Goal: Find specific page/section: Find specific page/section

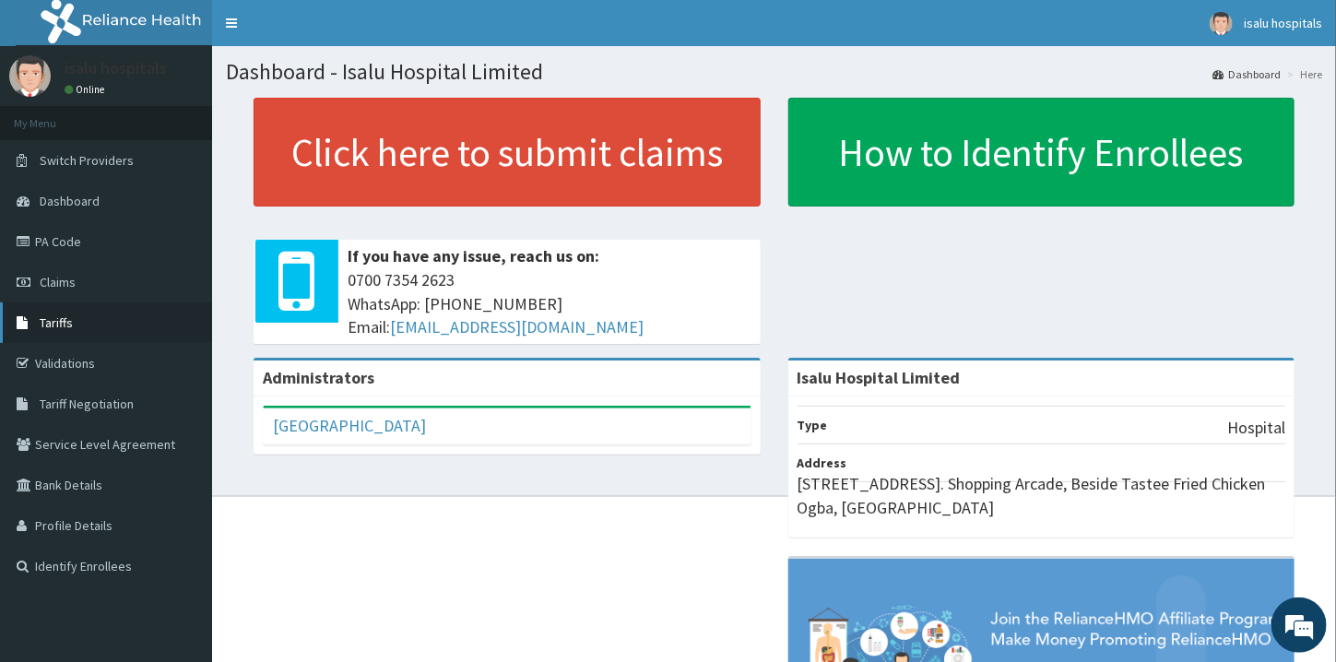
click at [48, 314] on link "Tariffs" at bounding box center [106, 322] width 212 height 41
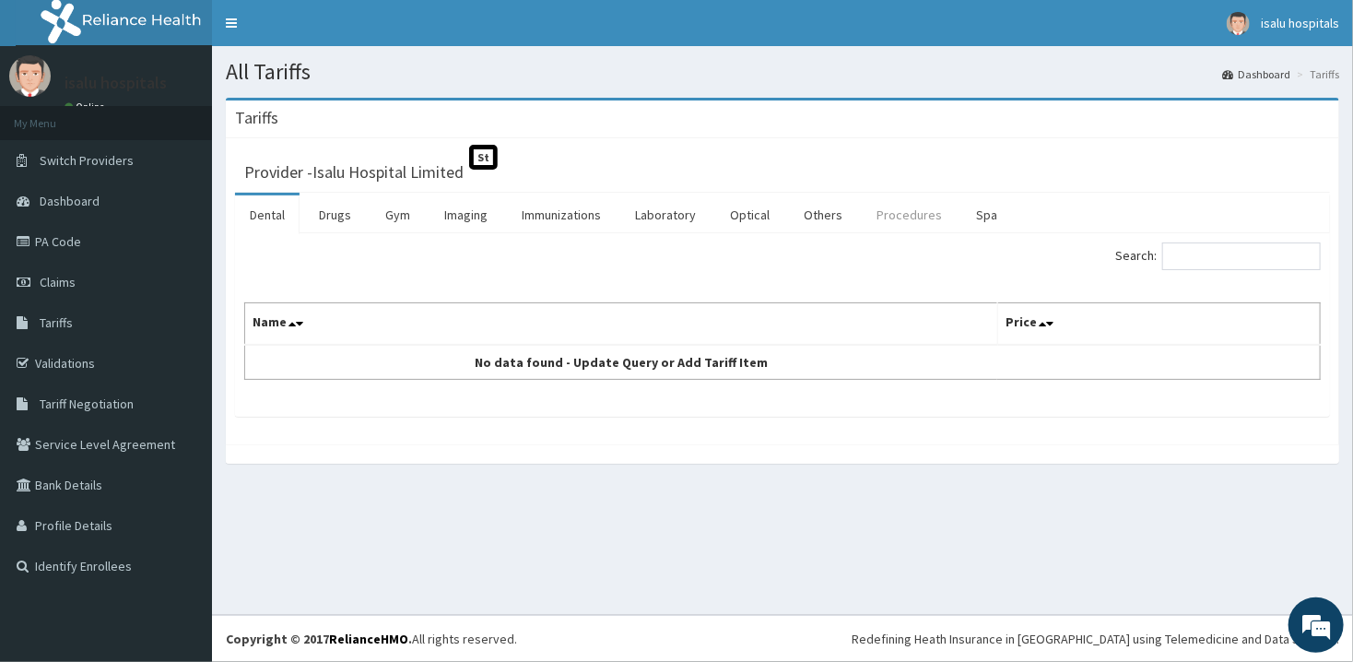
click at [876, 214] on link "Procedures" at bounding box center [909, 214] width 95 height 39
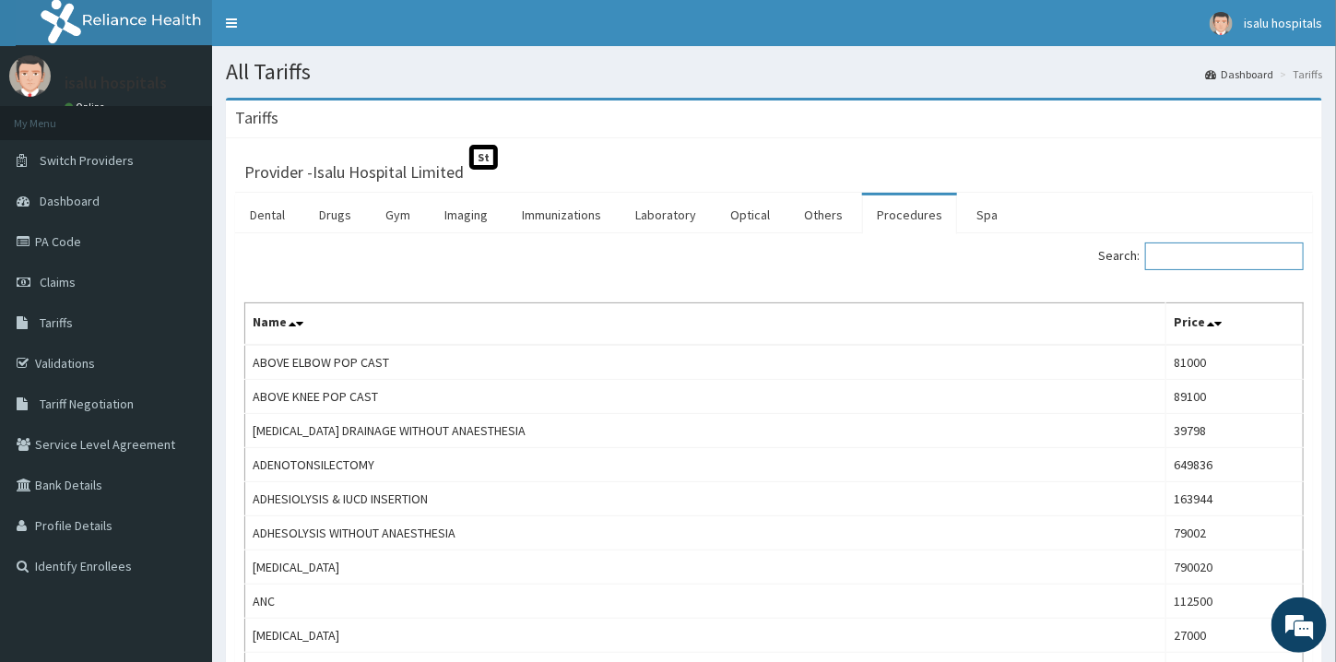
click at [1229, 255] on input "Search:" at bounding box center [1224, 256] width 159 height 28
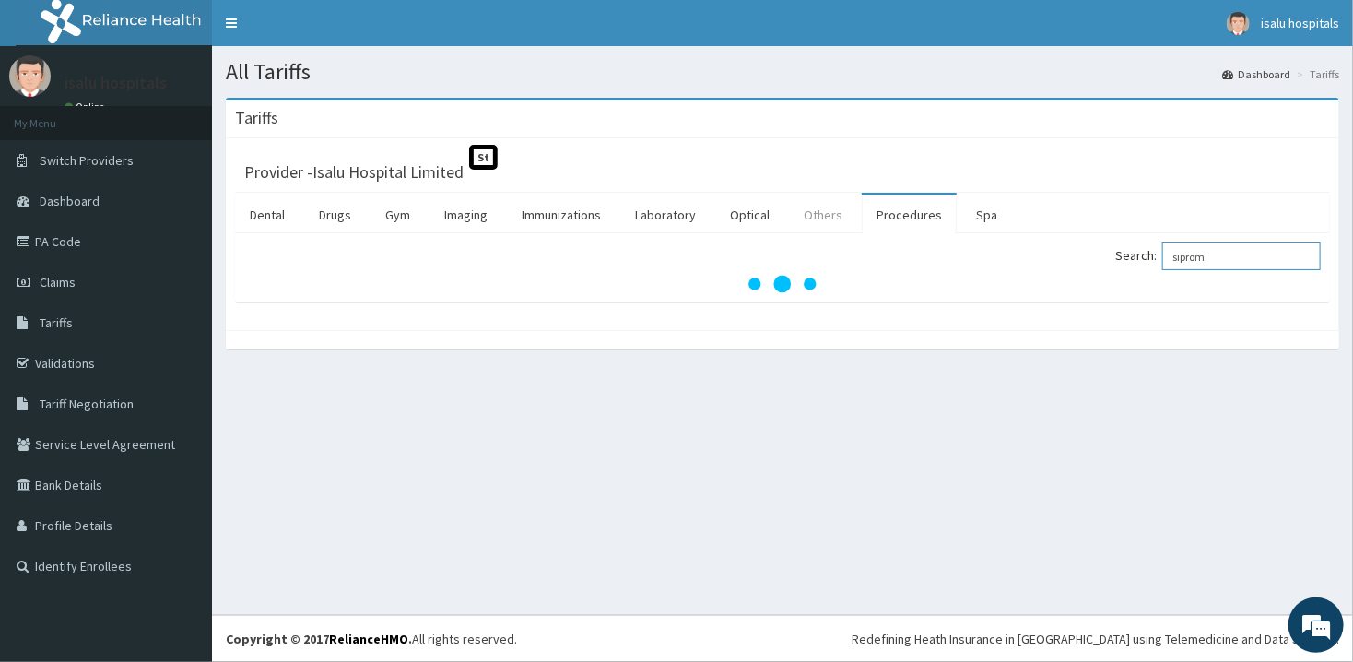
type input "siprom"
click at [813, 221] on link "Others" at bounding box center [823, 214] width 68 height 39
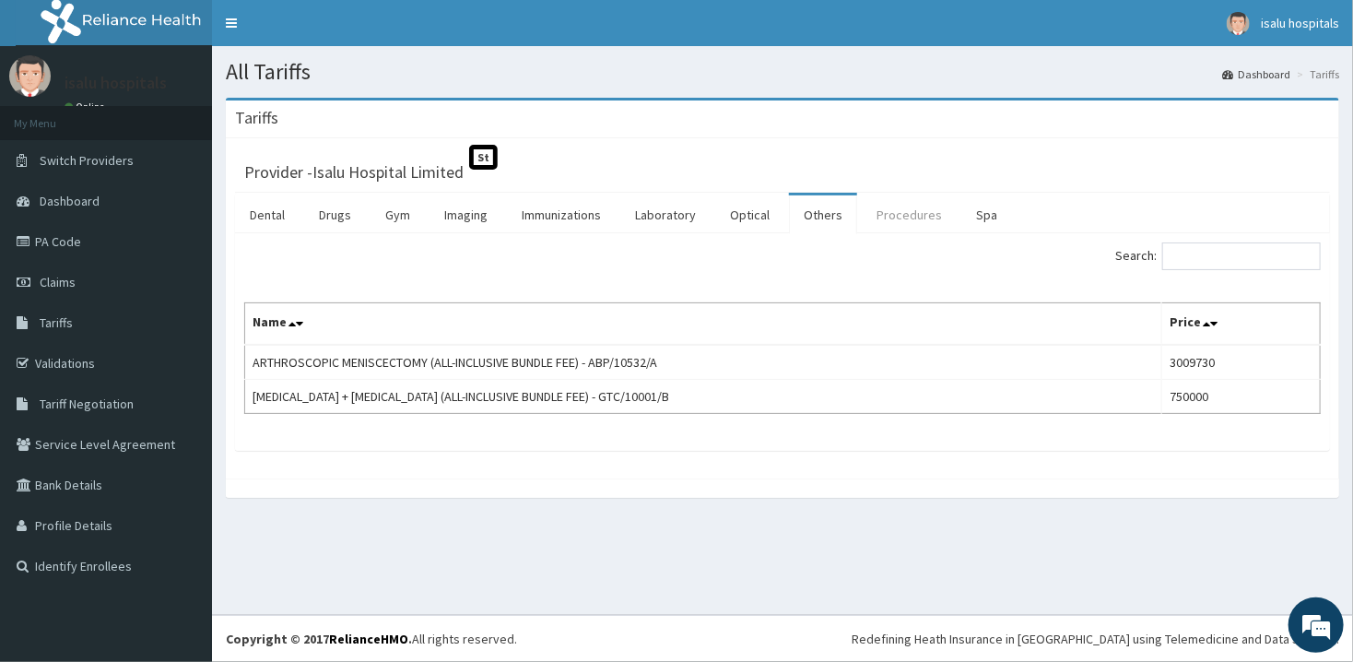
click at [915, 218] on link "Procedures" at bounding box center [909, 214] width 95 height 39
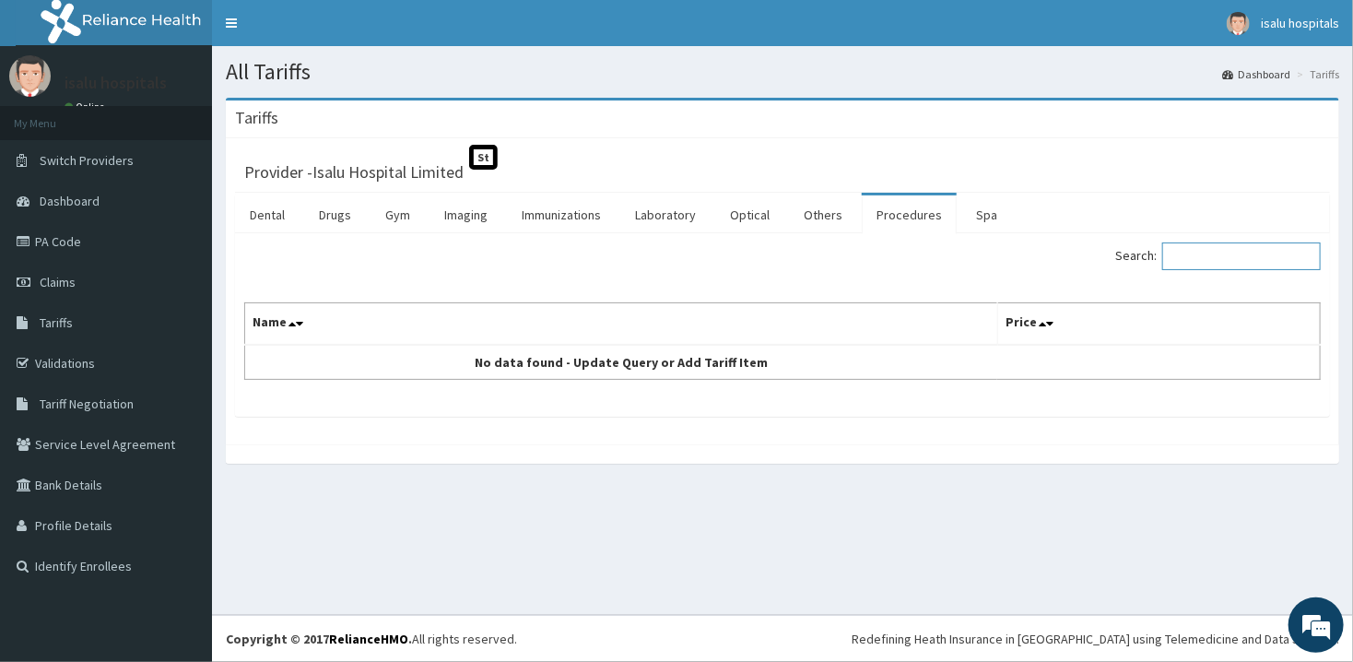
click at [1261, 257] on input "Search:" at bounding box center [1241, 256] width 159 height 28
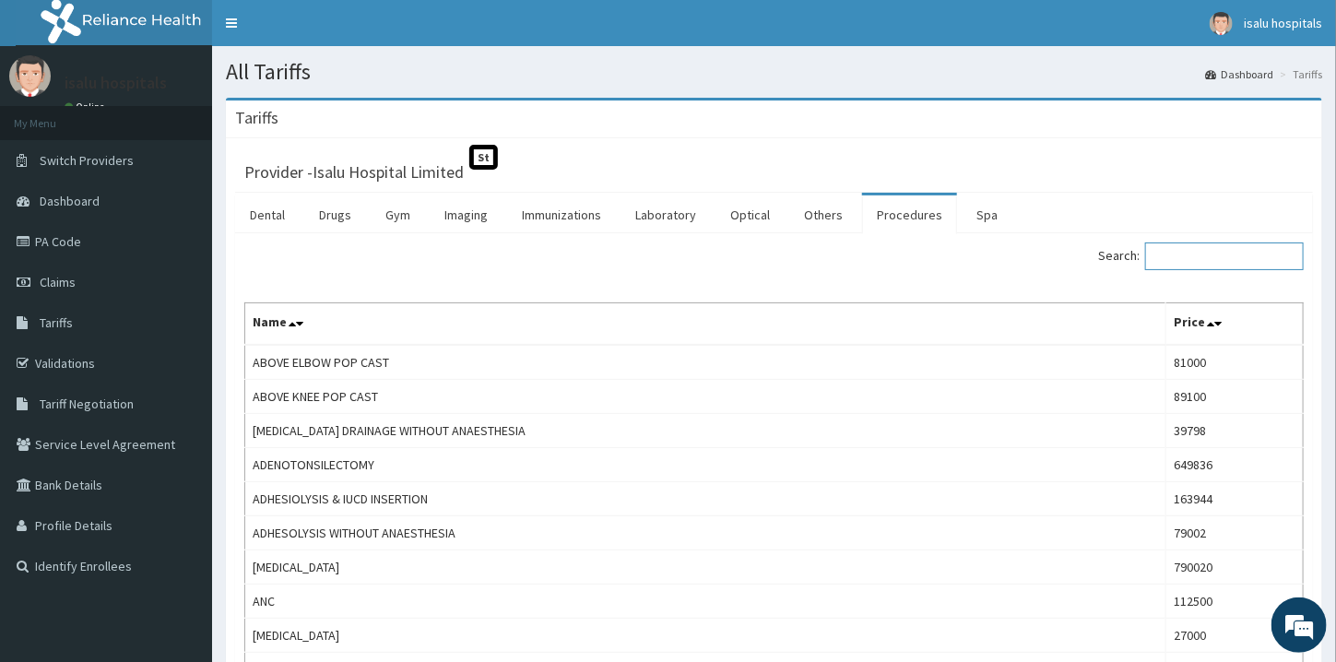
click at [1207, 251] on input "Search:" at bounding box center [1224, 256] width 159 height 28
click at [672, 220] on link "Laboratory" at bounding box center [665, 214] width 90 height 39
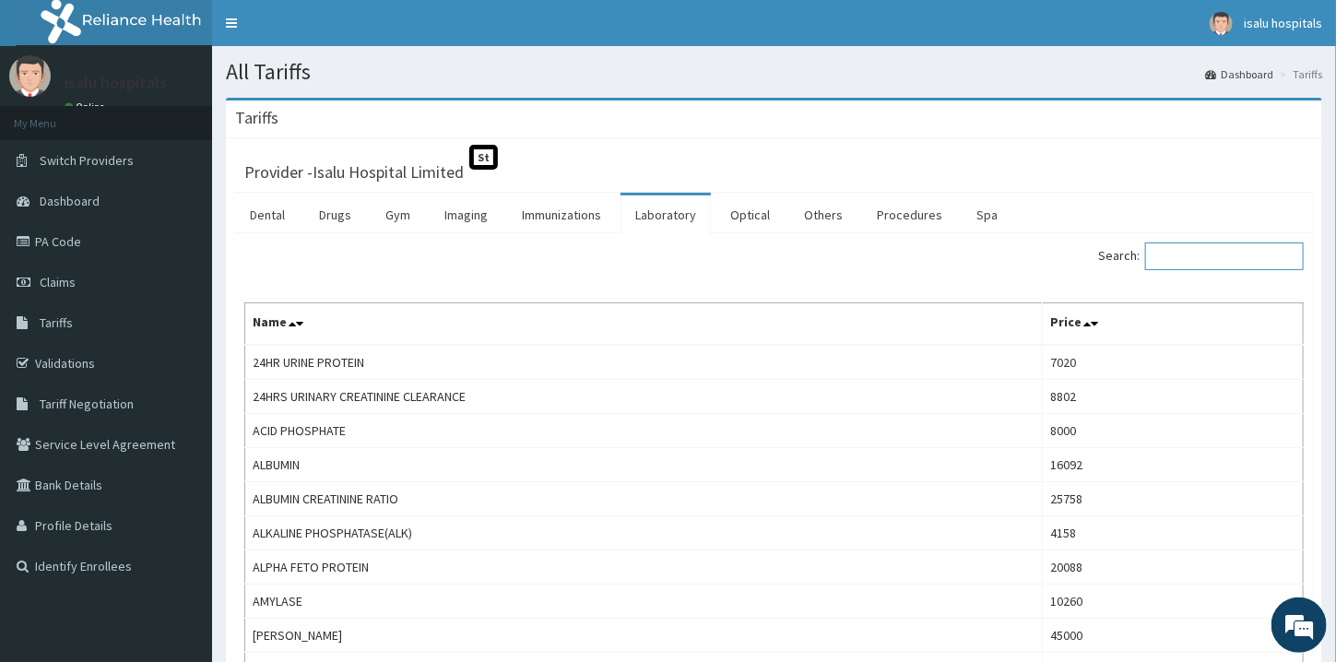
click at [1245, 263] on input "Search:" at bounding box center [1224, 256] width 159 height 28
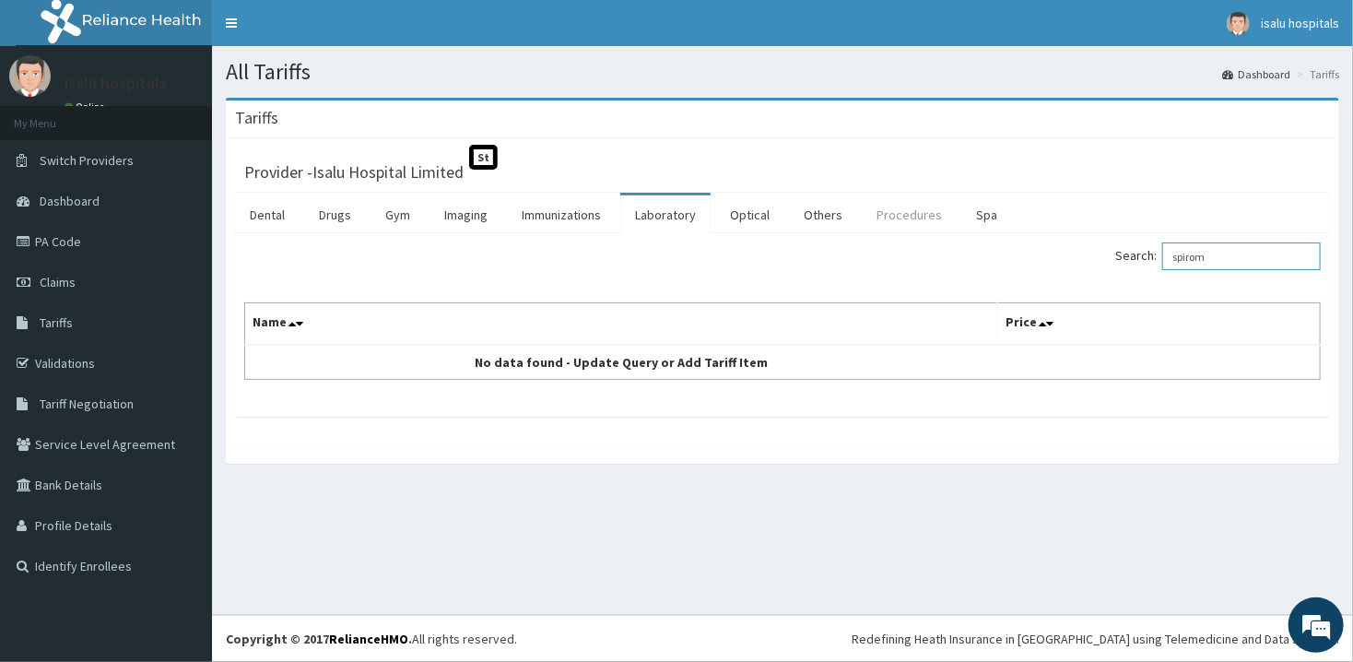
type input "spirom"
click at [914, 222] on link "Procedures" at bounding box center [909, 214] width 95 height 39
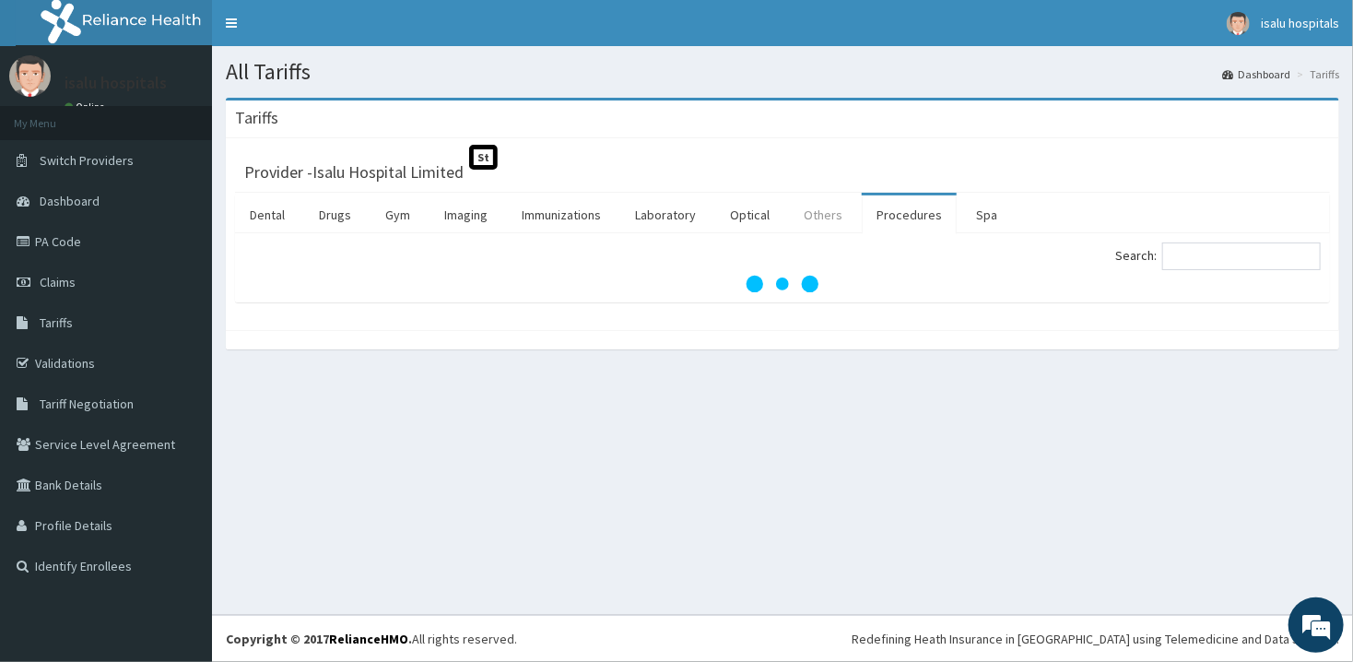
click at [814, 227] on link "Others" at bounding box center [823, 214] width 68 height 39
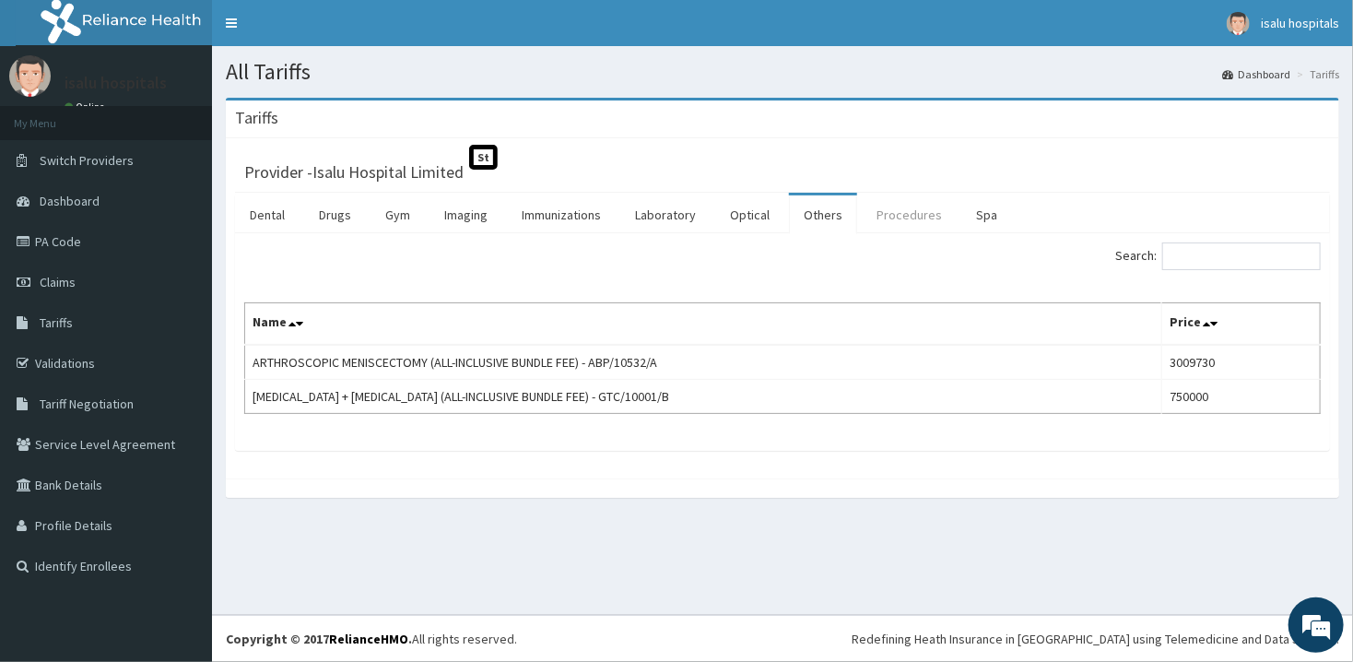
click at [908, 220] on link "Procedures" at bounding box center [909, 214] width 95 height 39
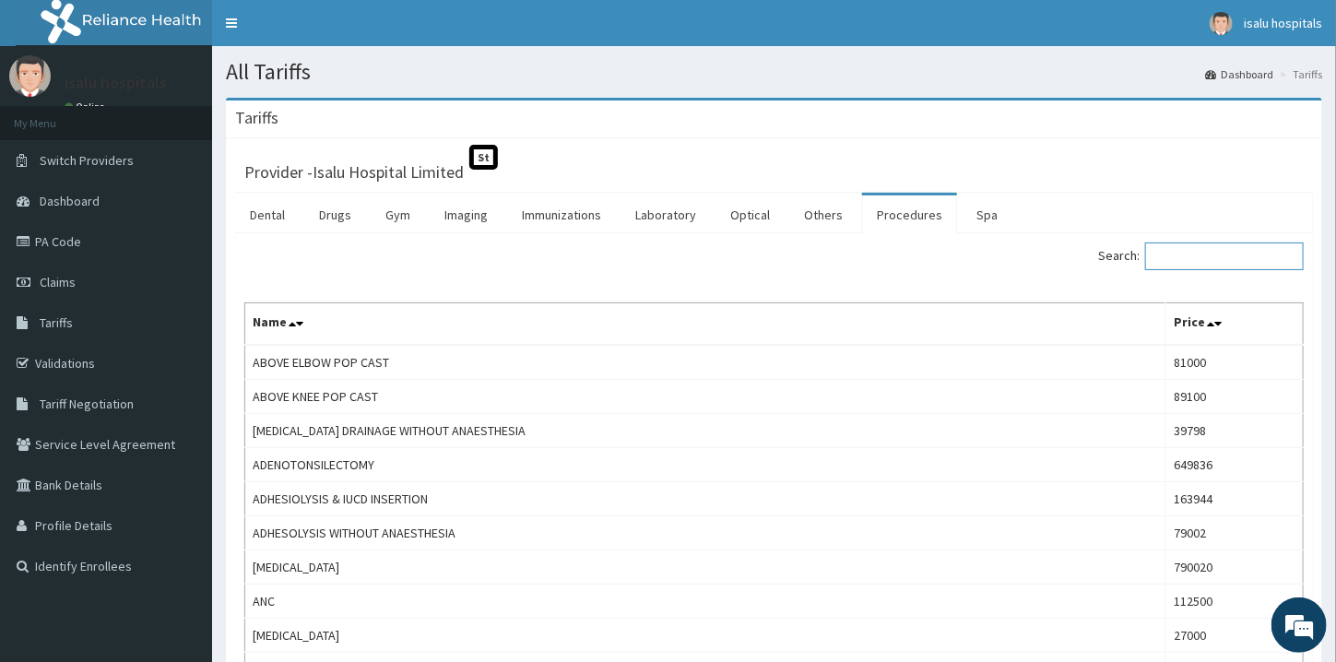
click at [1207, 258] on input "Search:" at bounding box center [1224, 256] width 159 height 28
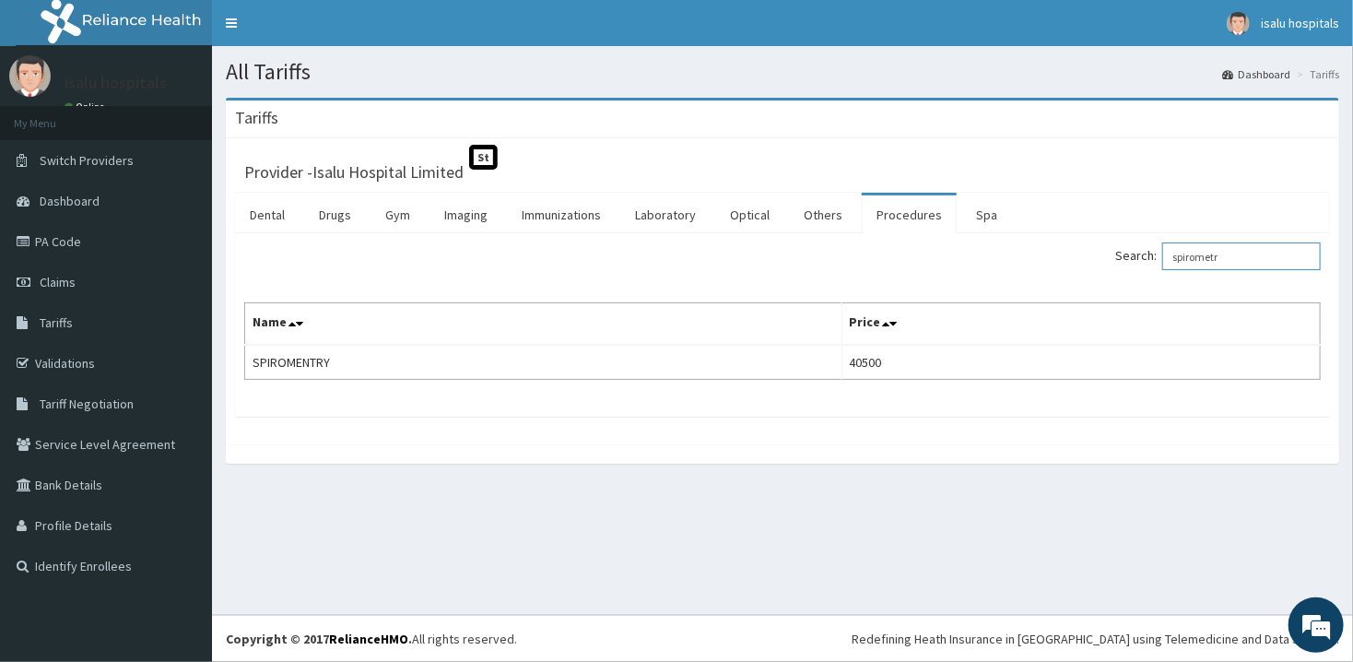
type input "spirometr"
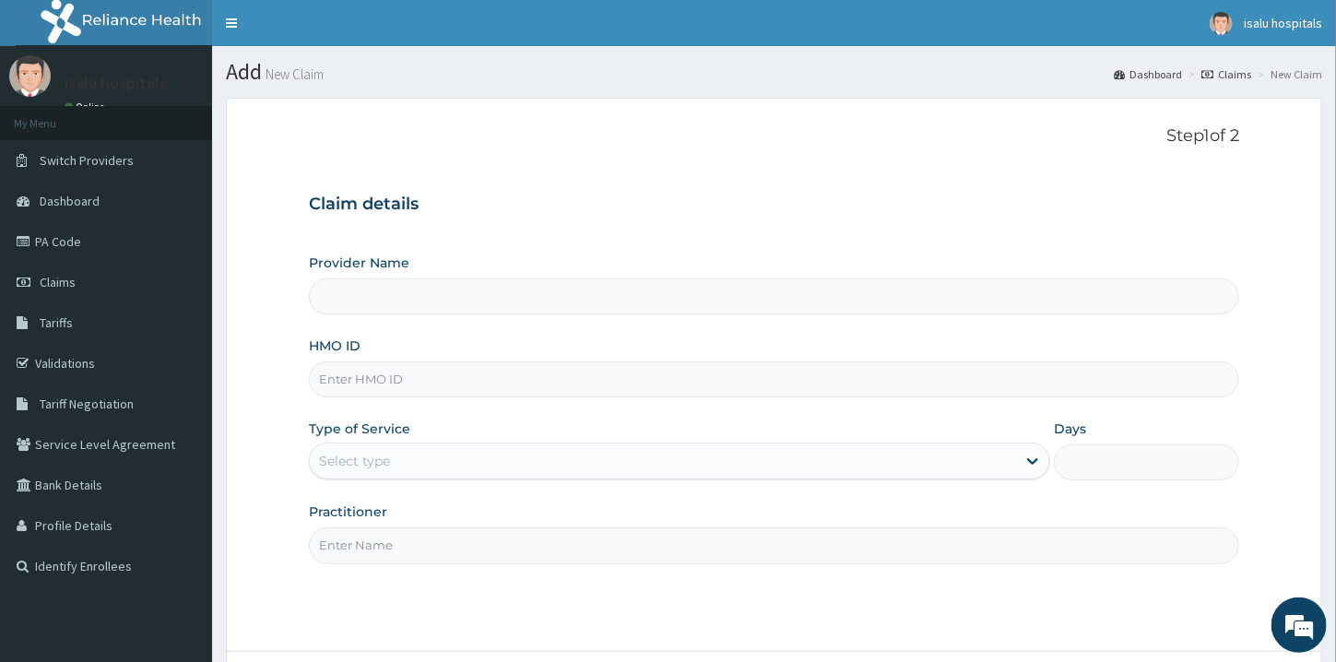
type input "Isalu Hospital Limited"
click at [26, 236] on icon at bounding box center [26, 241] width 18 height 13
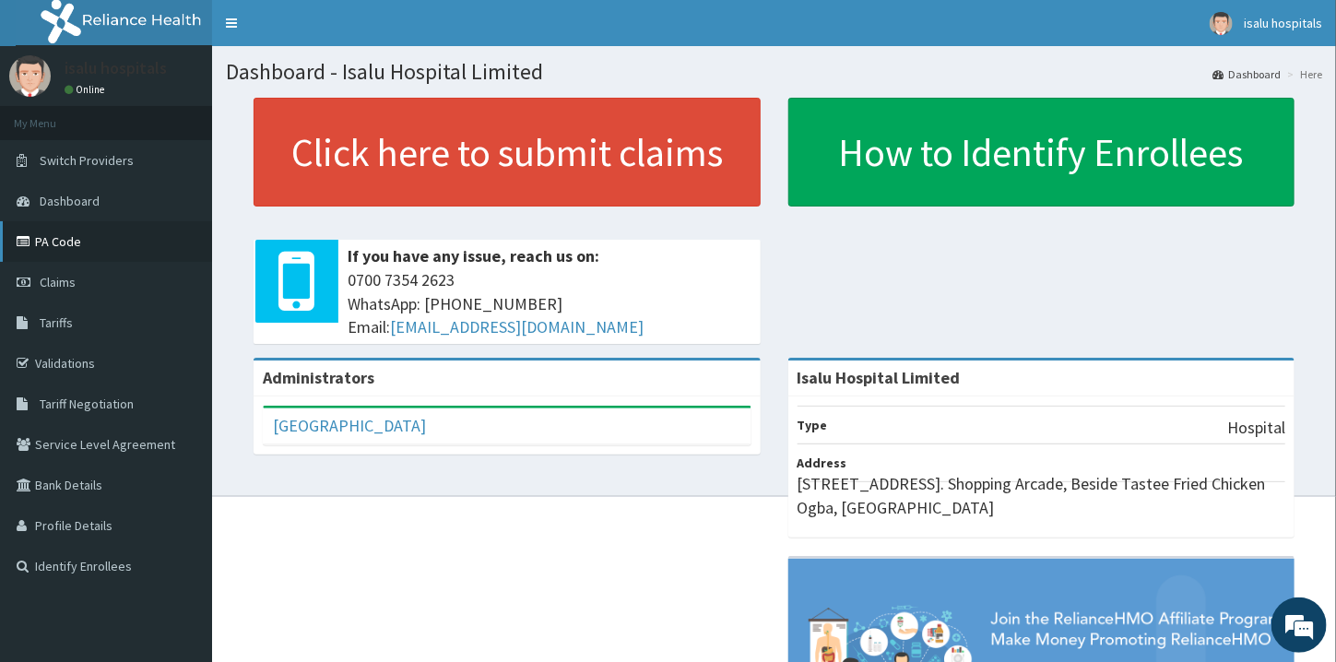
click at [48, 254] on link "PA Code" at bounding box center [106, 241] width 212 height 41
